Goal: Task Accomplishment & Management: Manage account settings

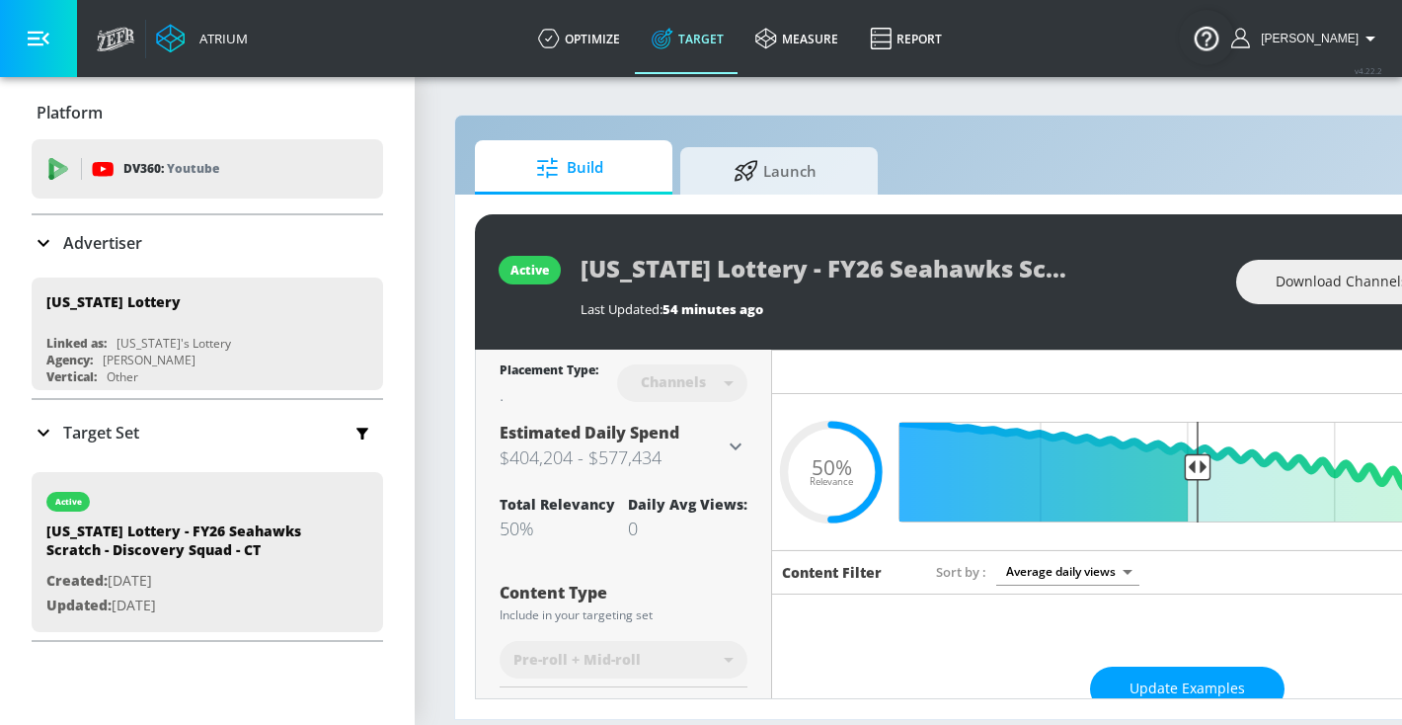
click at [1181, 660] on div "Update Examples" at bounding box center [1186, 689] width 829 height 69
click at [1181, 674] on button "Update Examples" at bounding box center [1187, 688] width 195 height 44
click at [1127, 668] on button "Update Examples" at bounding box center [1187, 688] width 195 height 44
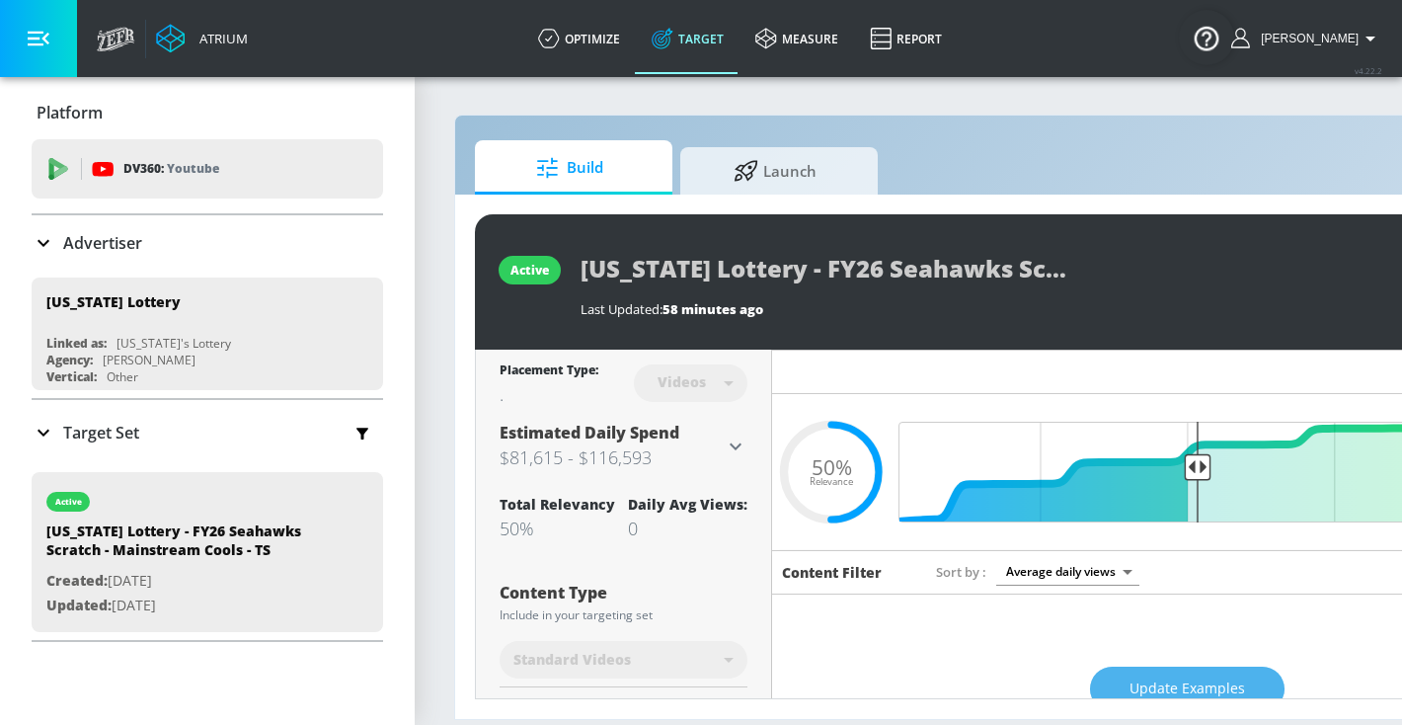
click at [1154, 685] on span "Update Examples" at bounding box center [1188, 688] width 116 height 25
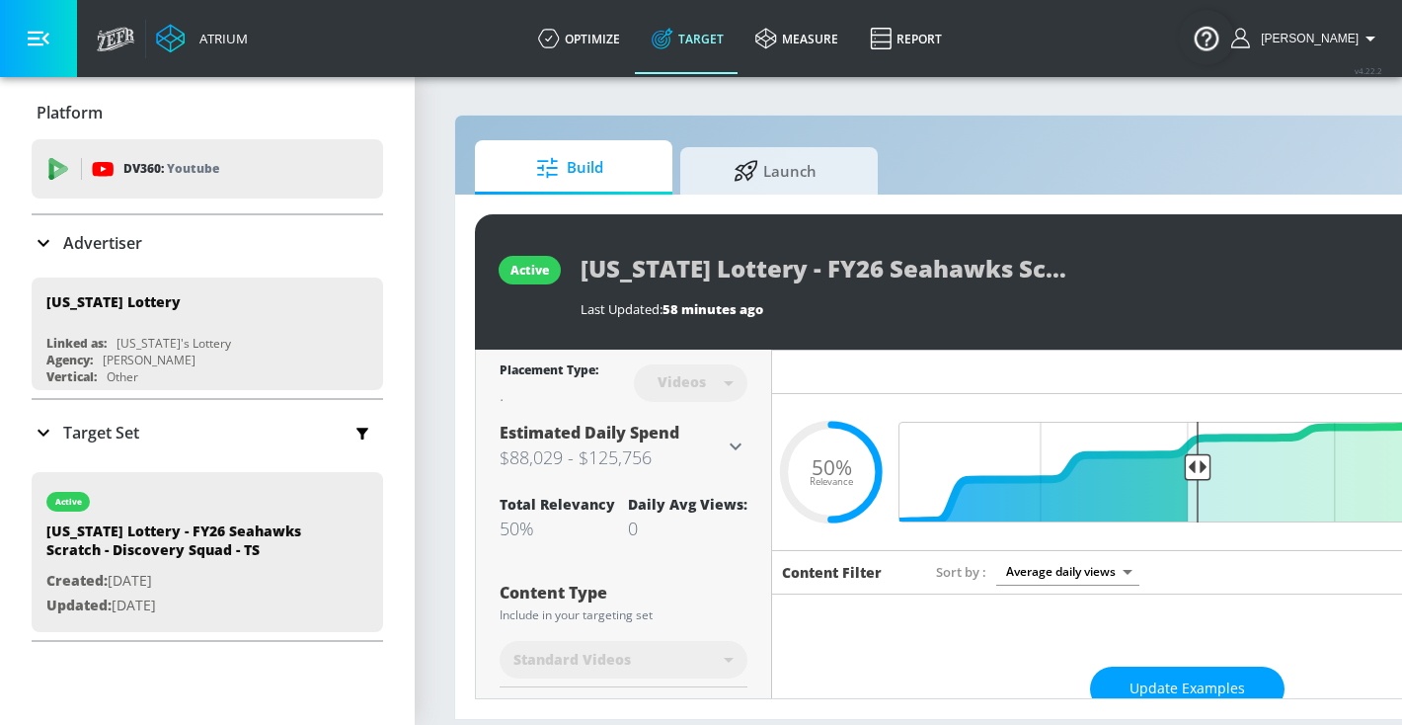
click at [725, 453] on icon at bounding box center [736, 446] width 24 height 24
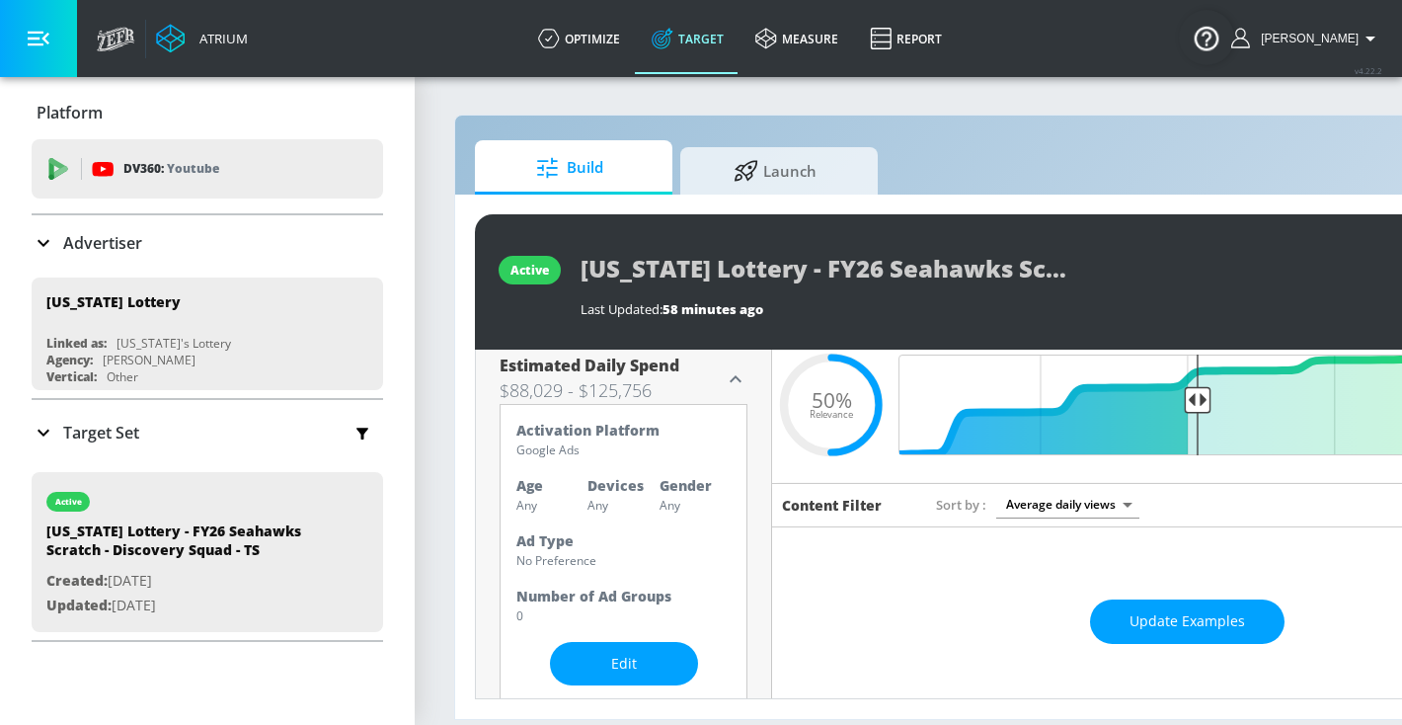
scroll to position [89, 0]
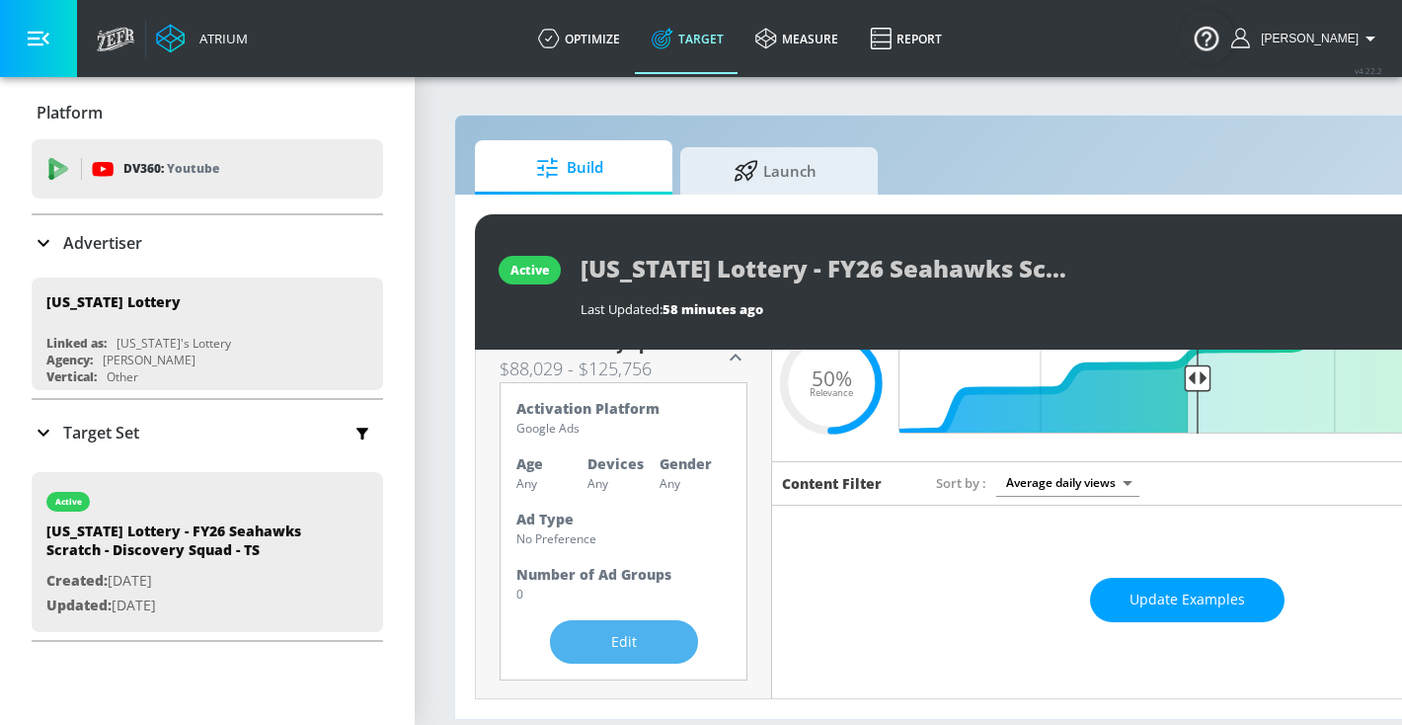
click at [649, 625] on button "Edit" at bounding box center [624, 642] width 148 height 44
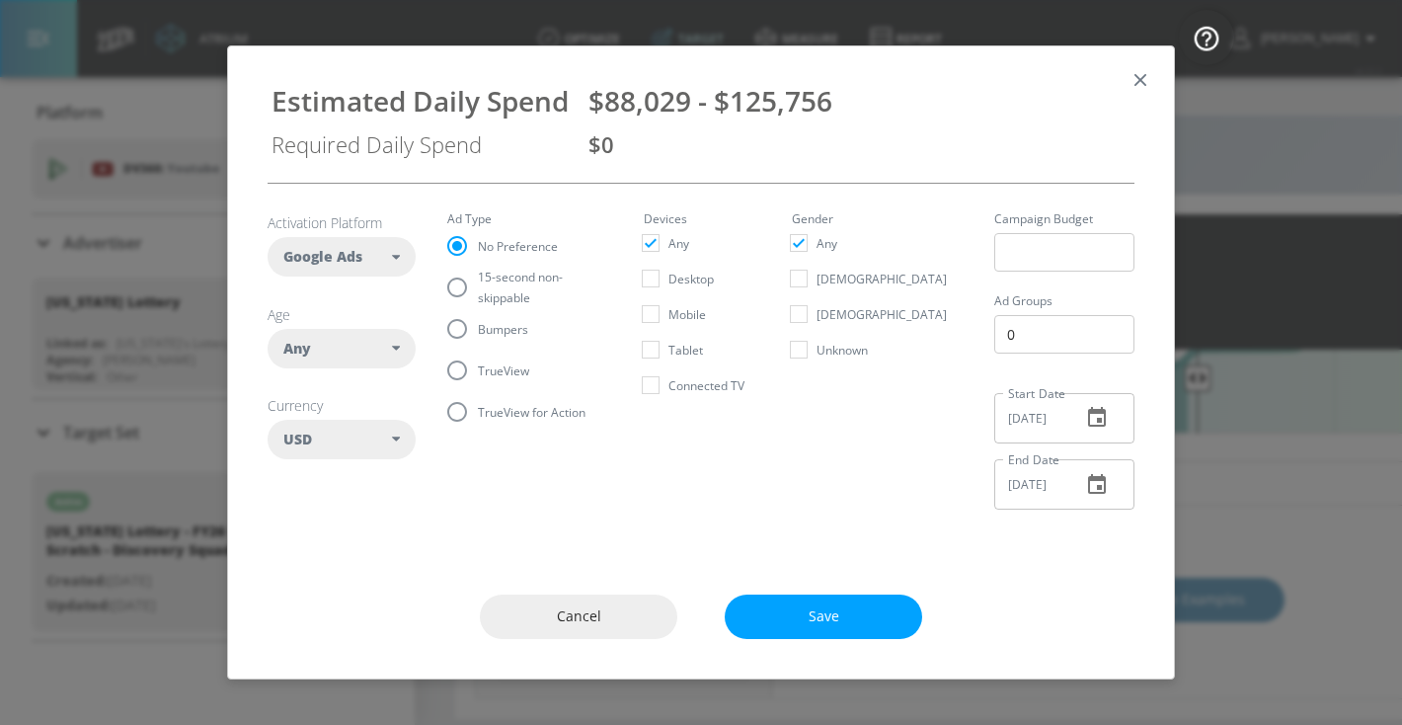
click at [504, 293] on span "15-second non-skippable" at bounding box center [537, 287] width 118 height 41
click at [478, 293] on input "15-second non-skippable" at bounding box center [456, 287] width 41 height 41
radio input "true"
radio input "false"
click at [403, 352] on div "Any" at bounding box center [342, 348] width 148 height 39
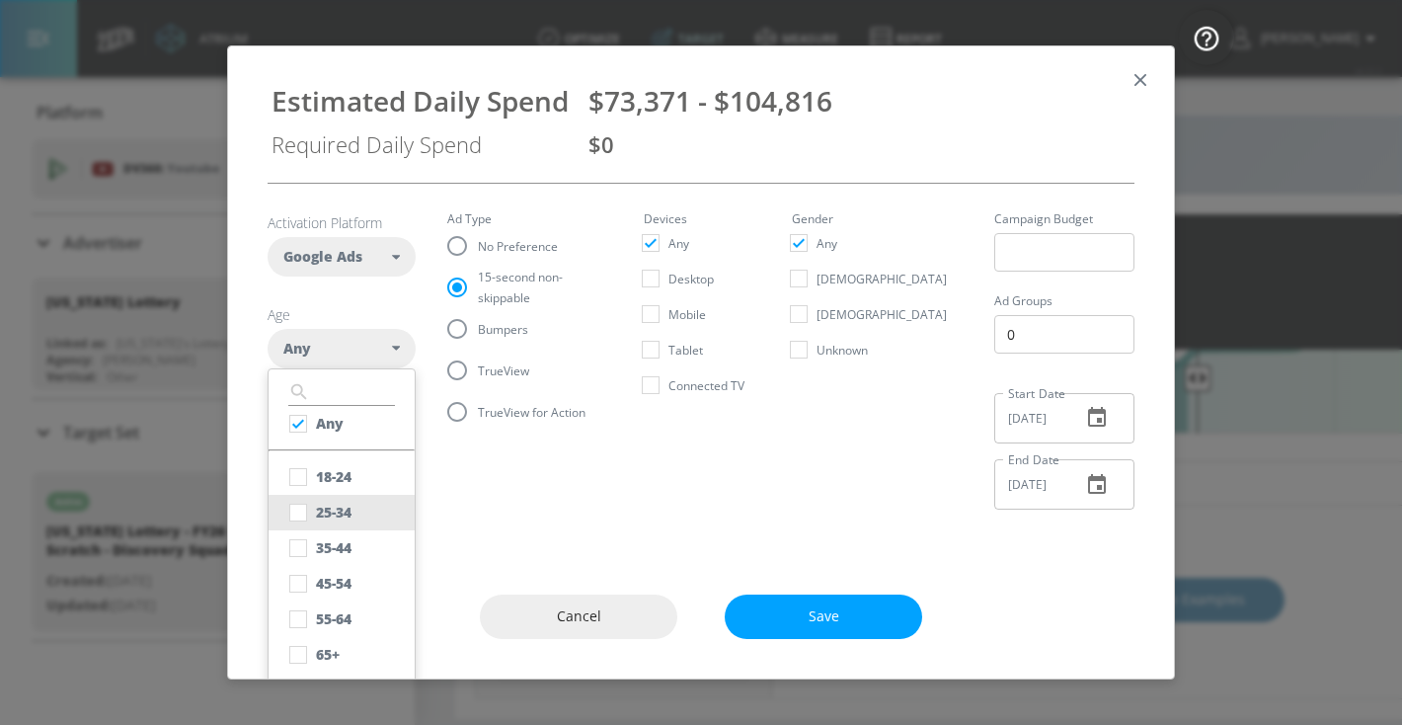
click at [320, 505] on div "25-34" at bounding box center [334, 512] width 36 height 19
checkbox input "false"
checkbox input "true"
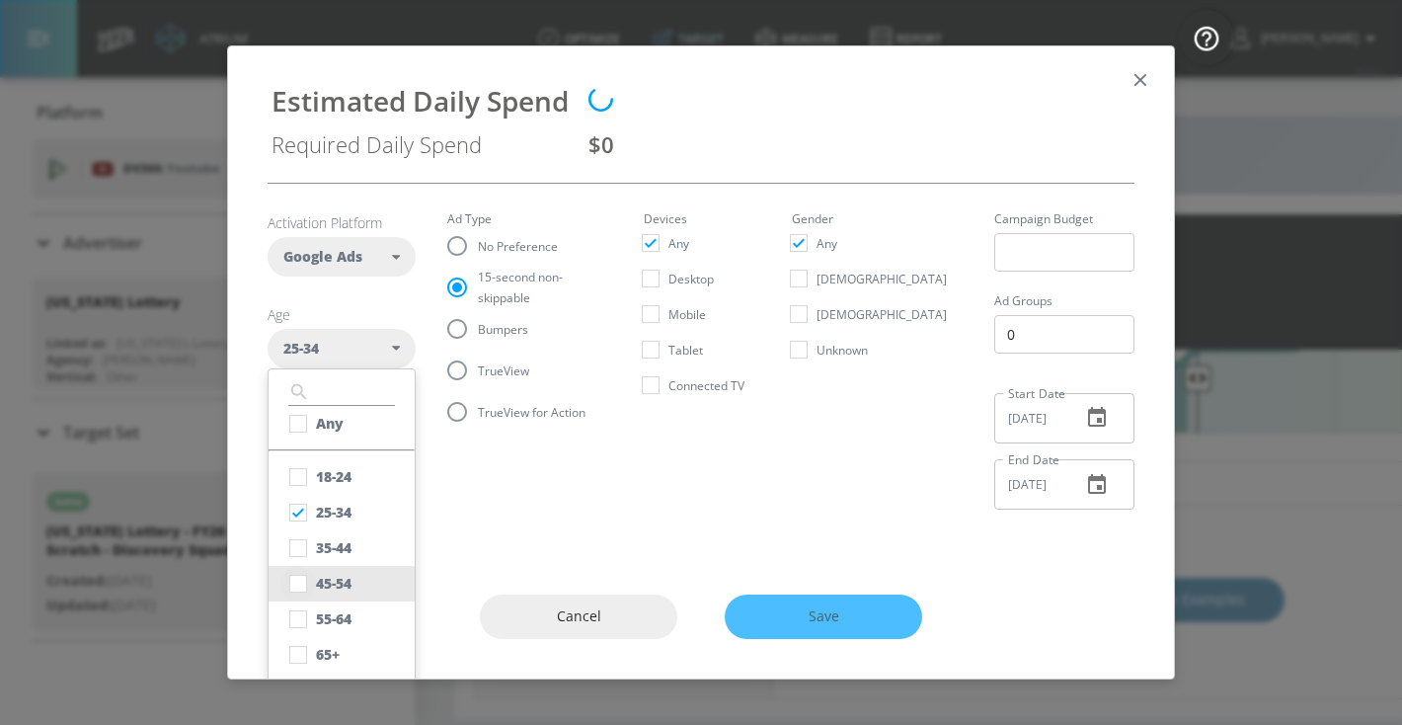
click at [302, 593] on input "checkbox" at bounding box center [298, 584] width 36 height 36
checkbox input "true"
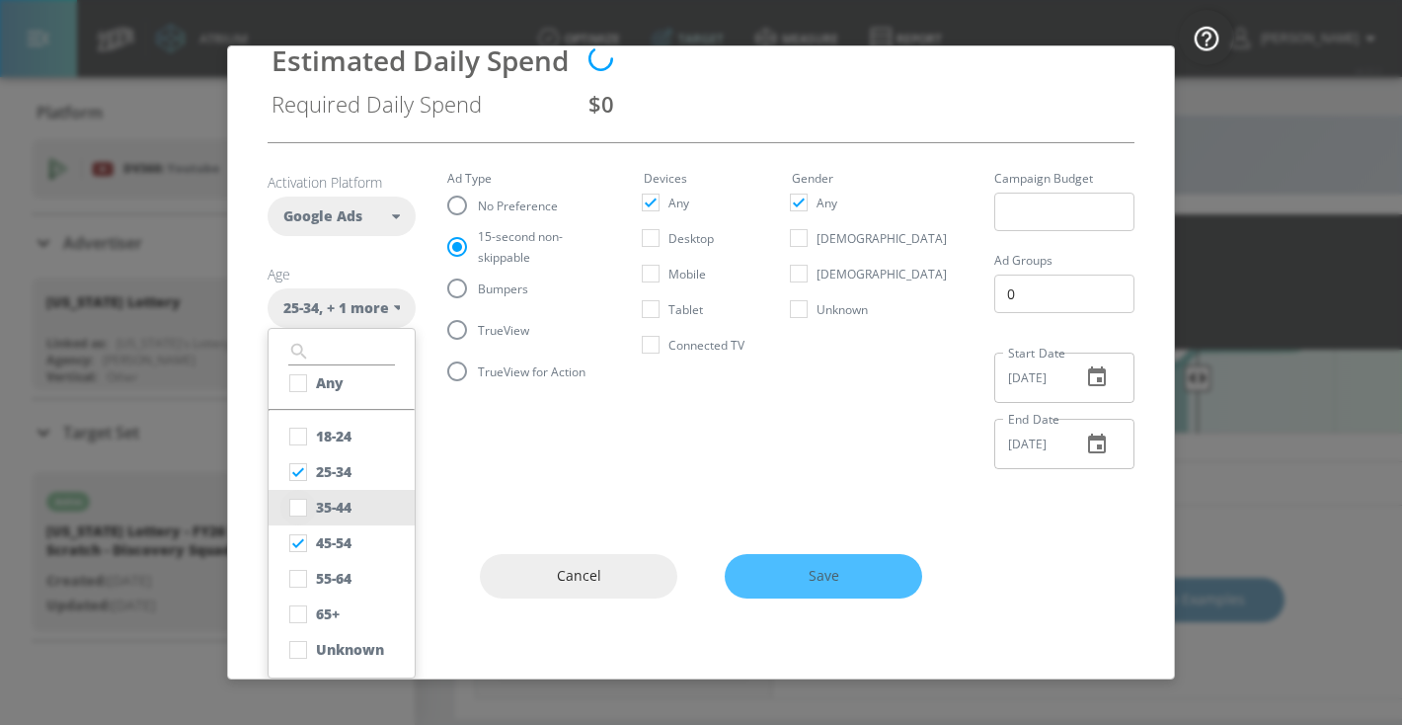
click at [294, 519] on input "checkbox" at bounding box center [298, 508] width 36 height 36
checkbox input "true"
click at [302, 650] on input "checkbox" at bounding box center [298, 650] width 36 height 36
checkbox input "true"
click at [412, 271] on article "Activation Platform Google Ads DV360 Google Ads Age [DEMOGRAPHIC_DATA] , + 3 mo…" at bounding box center [342, 299] width 148 height 252
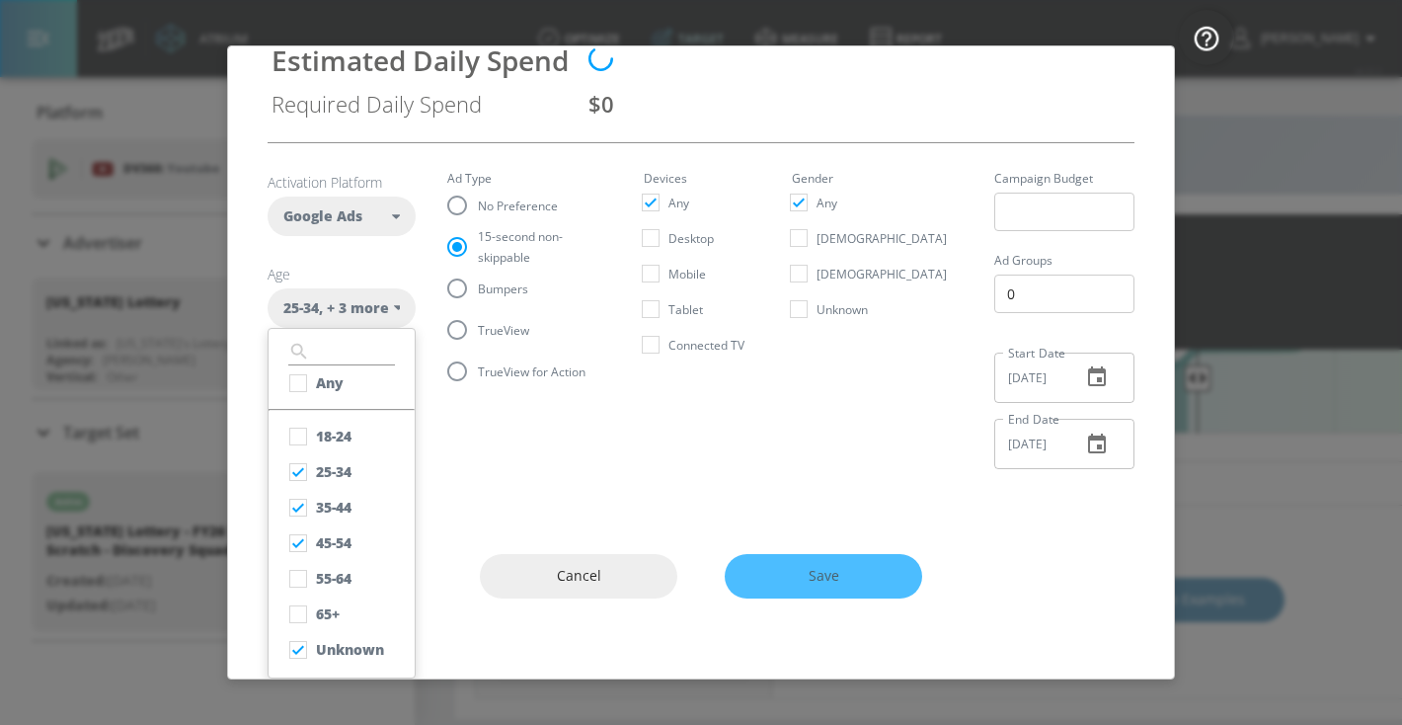
scroll to position [0, 0]
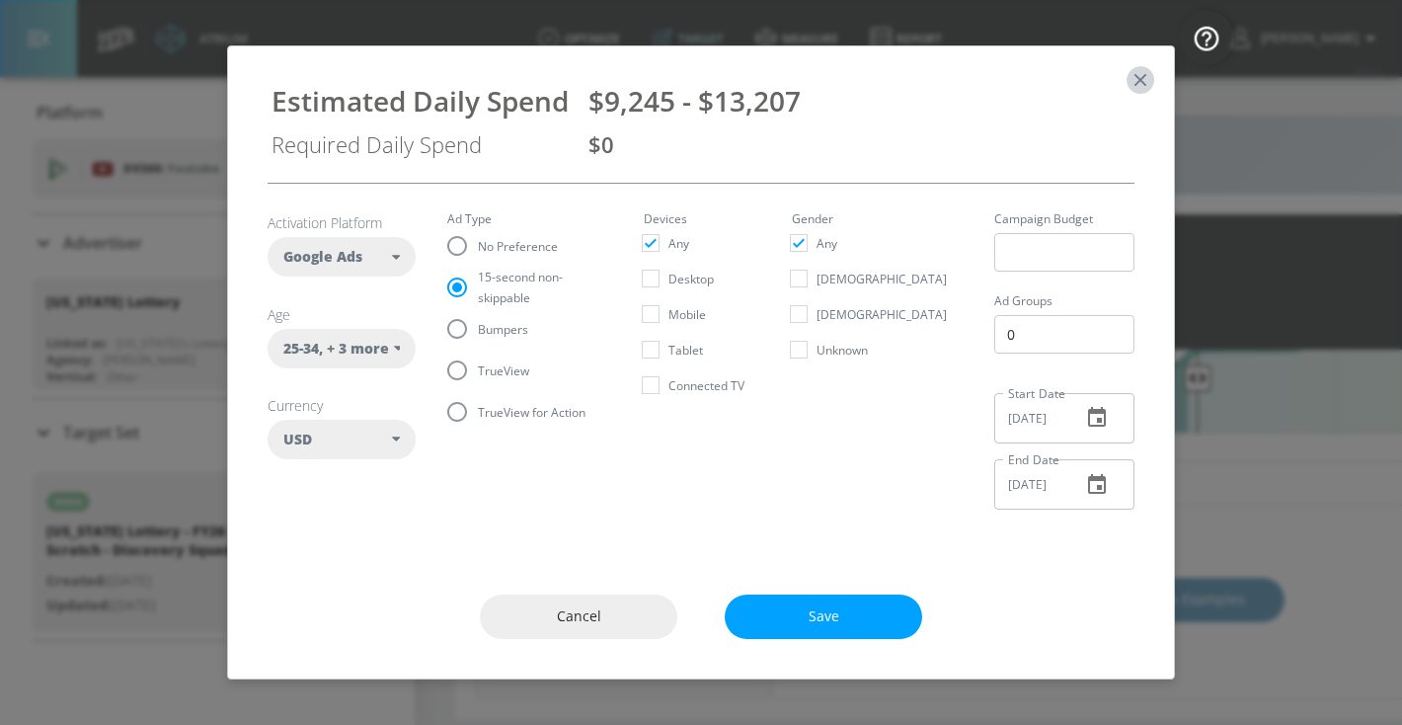
click at [1147, 79] on icon "button" at bounding box center [1141, 80] width 22 height 22
